Goal: Task Accomplishment & Management: Use online tool/utility

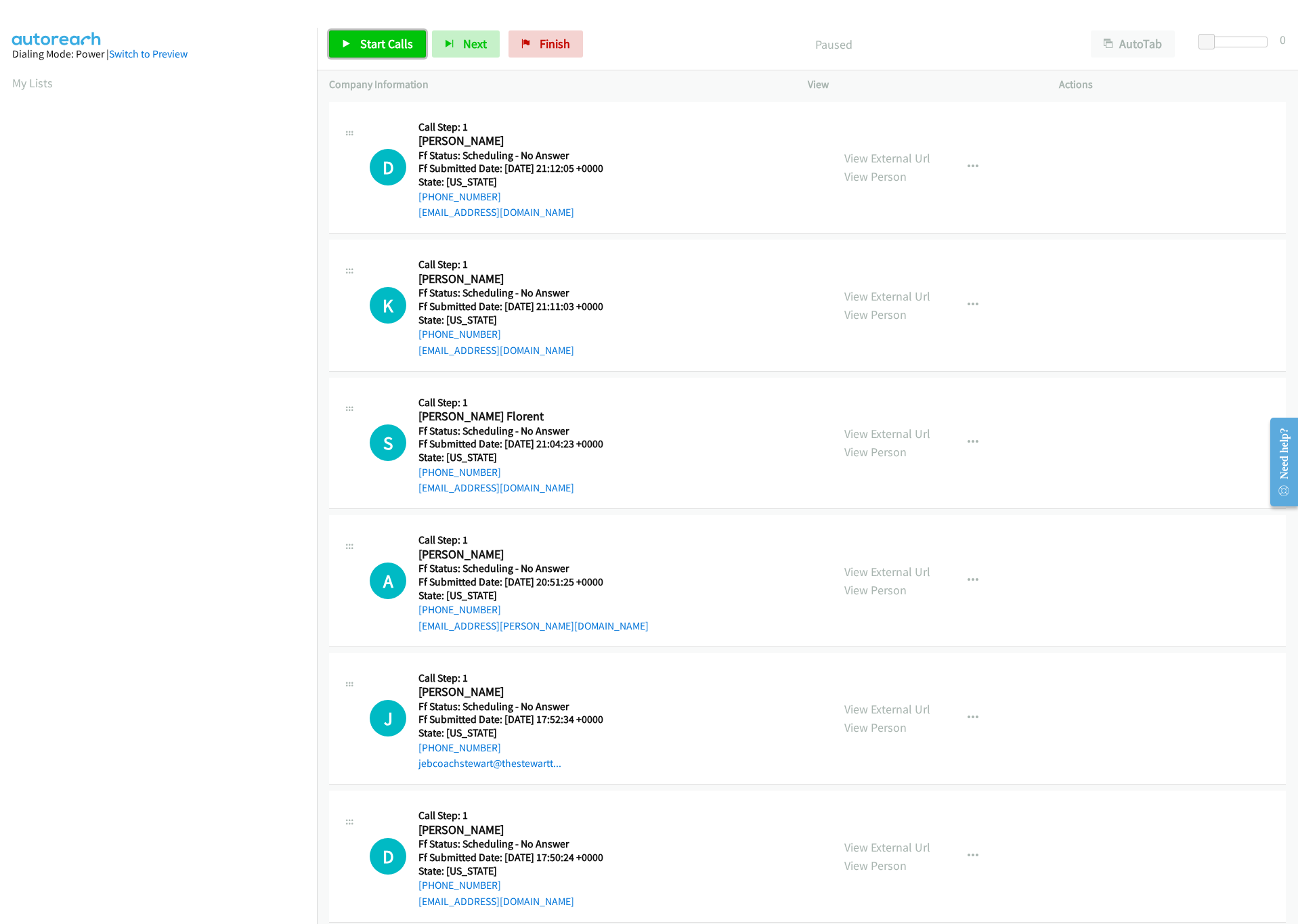
click at [383, 43] on span "Start Calls" at bounding box center [387, 43] width 53 height 16
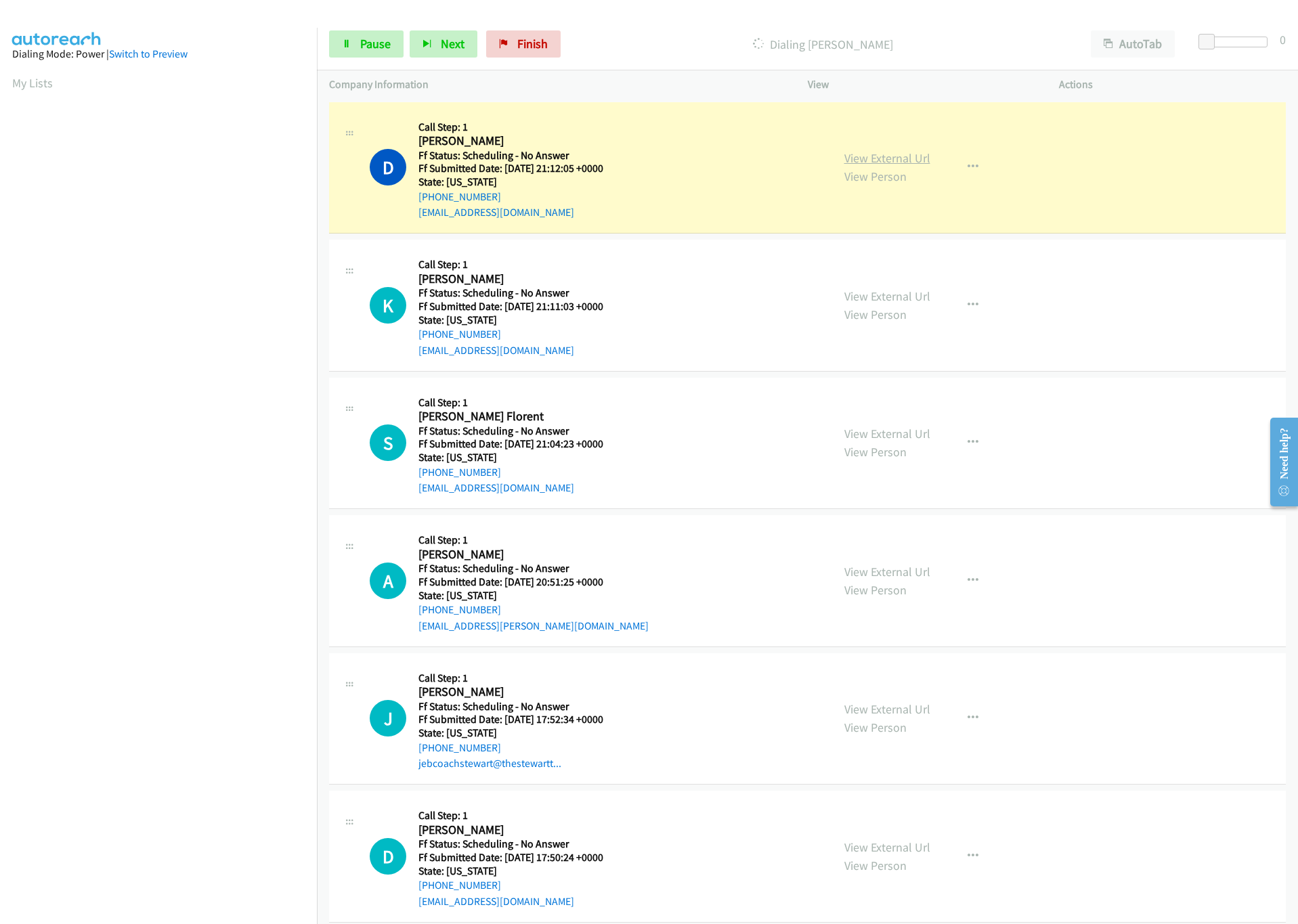
click at [886, 155] on link "View External Url" at bounding box center [888, 158] width 86 height 16
drag, startPoint x: 1204, startPoint y: 45, endPoint x: 1291, endPoint y: 57, distance: 87.8
click at [1291, 57] on body "Start Calls Pause Next Finish Dialing Danielle Nixon AutoTab AutoTab 30 Company…" at bounding box center [649, 32] width 1298 height 64
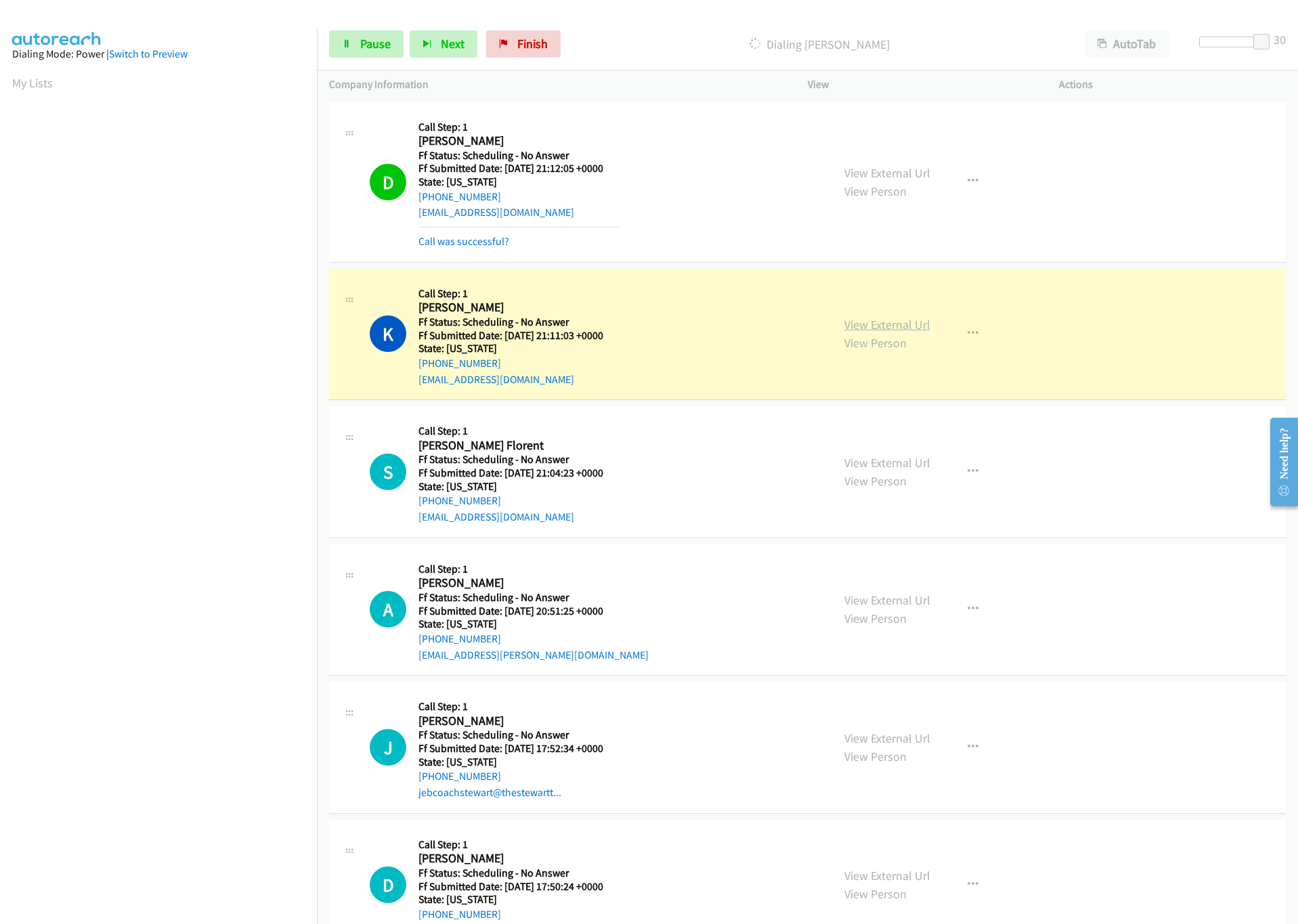
click at [871, 331] on link "View External Url" at bounding box center [888, 324] width 86 height 16
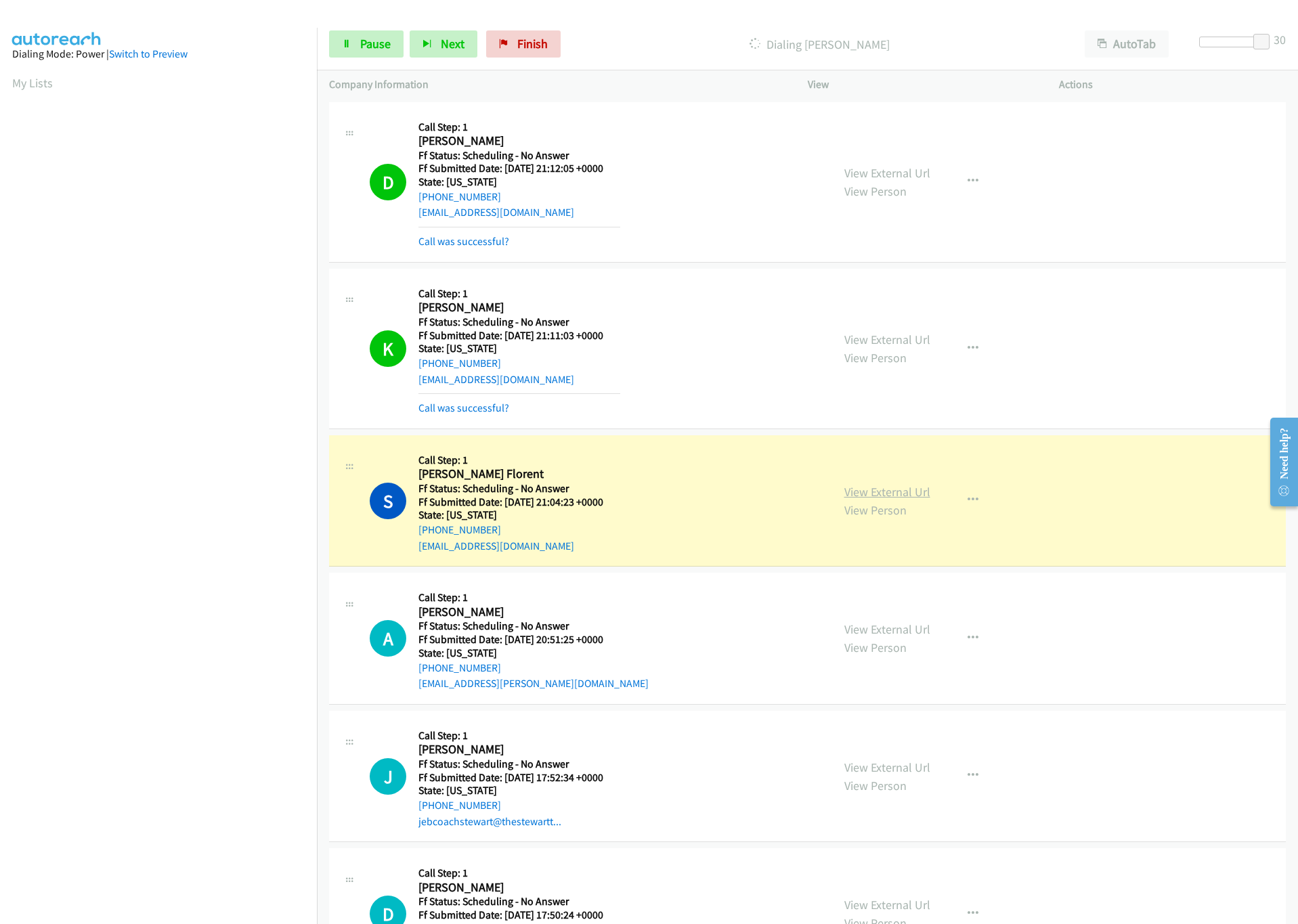
click at [910, 488] on link "View External Url" at bounding box center [888, 492] width 86 height 16
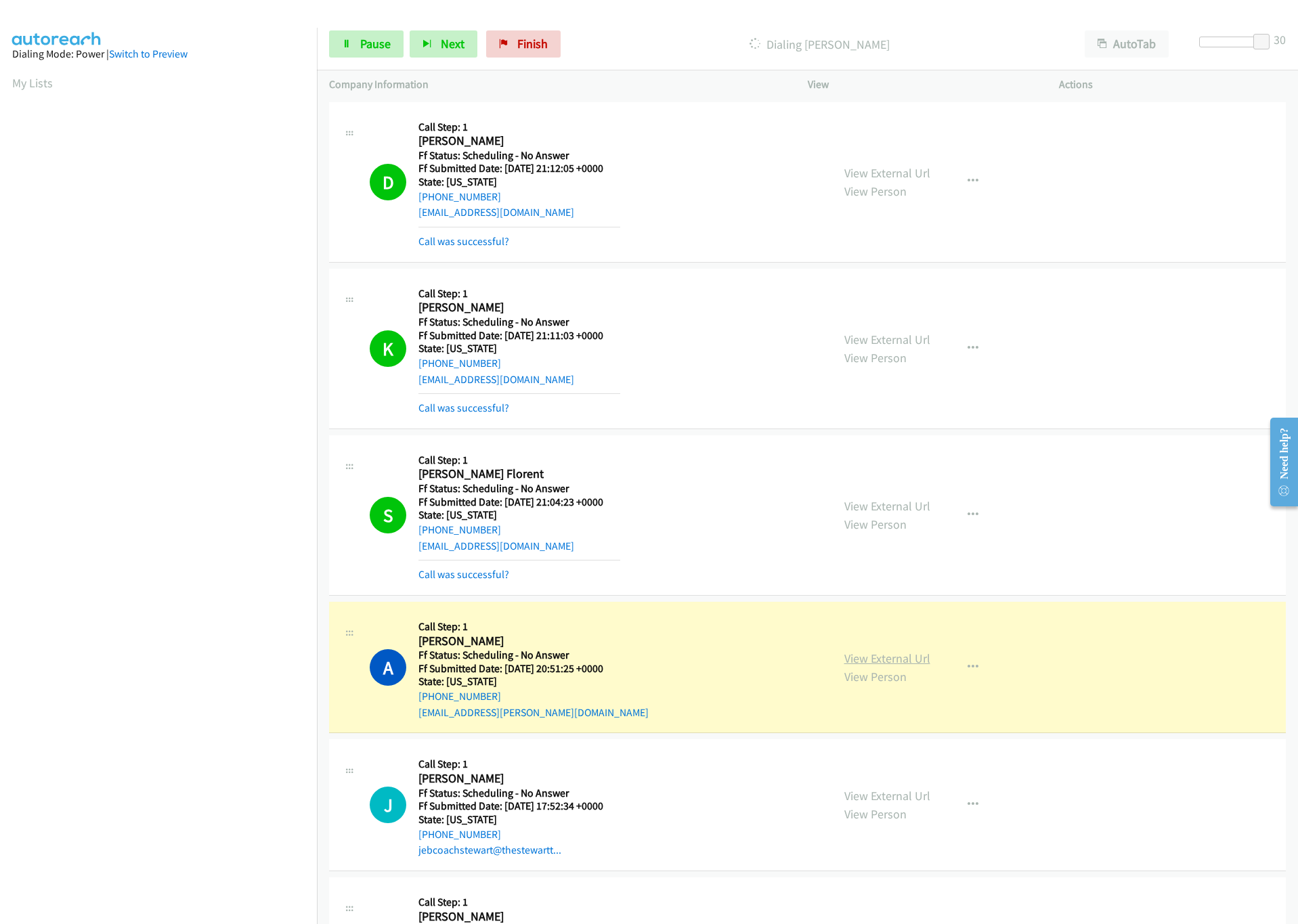
click at [866, 656] on link "View External Url" at bounding box center [888, 658] width 86 height 16
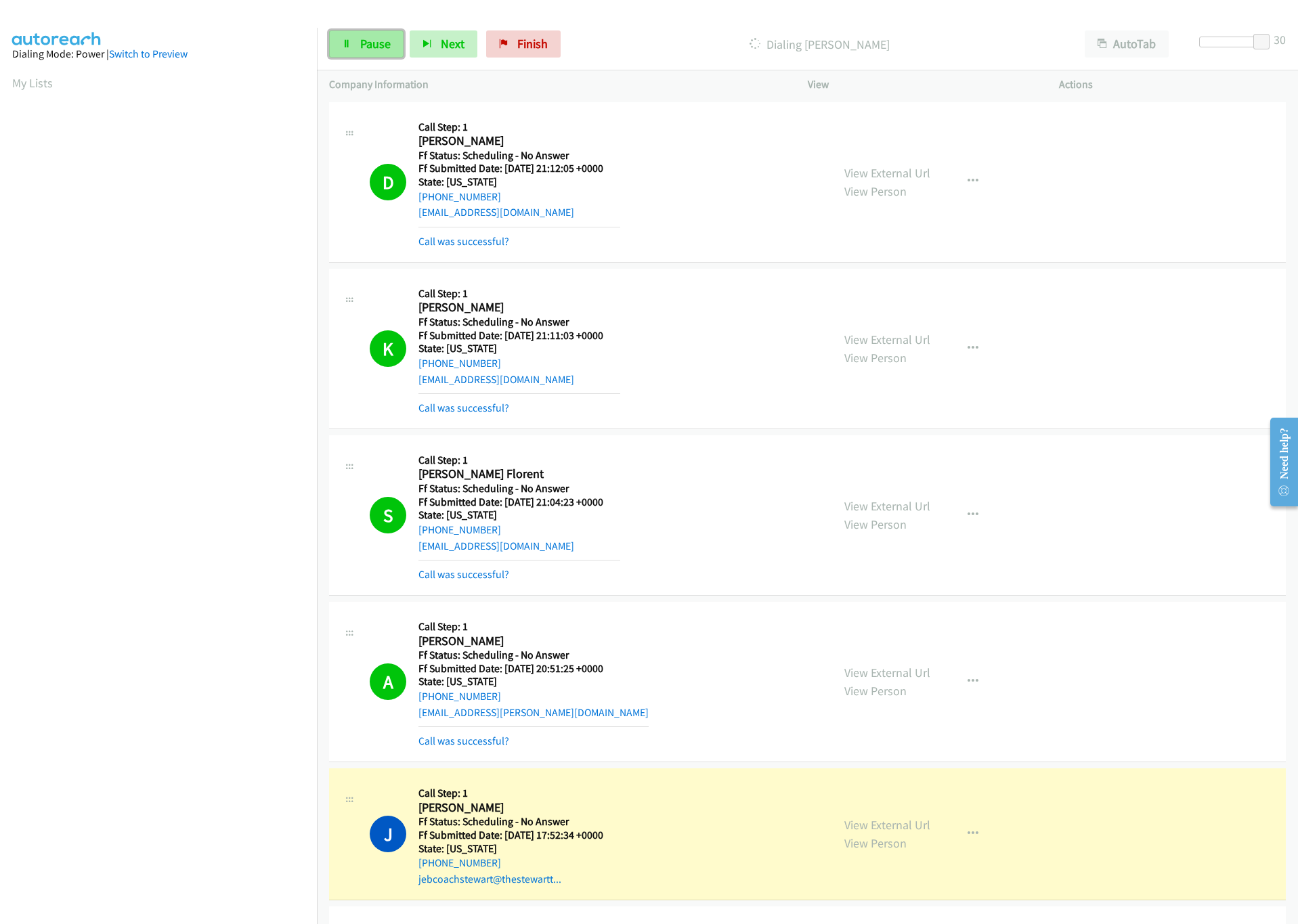
click at [387, 40] on span "Pause" at bounding box center [375, 43] width 31 height 16
click at [886, 829] on link "View External Url" at bounding box center [888, 825] width 86 height 16
